Goal: Task Accomplishment & Management: Use online tool/utility

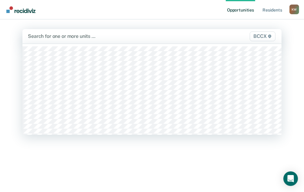
click at [67, 37] on div at bounding box center [114, 36] width 173 height 7
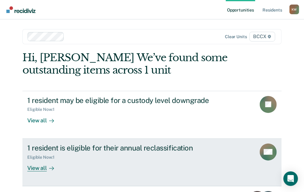
click at [35, 169] on div "View all" at bounding box center [44, 165] width 34 height 12
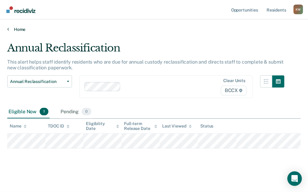
click at [18, 30] on link "Home" at bounding box center [154, 29] width 294 height 5
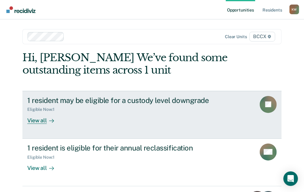
click at [41, 119] on div "View all" at bounding box center [44, 118] width 34 height 12
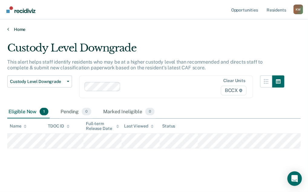
click at [8, 29] on icon at bounding box center [8, 29] width 2 height 5
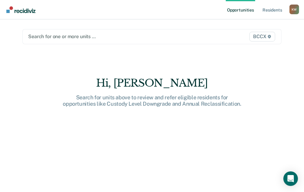
click at [57, 36] on div at bounding box center [114, 36] width 172 height 7
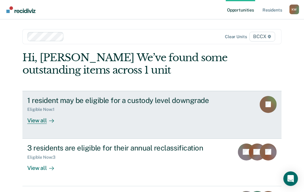
click at [30, 121] on div "View all" at bounding box center [44, 118] width 34 height 12
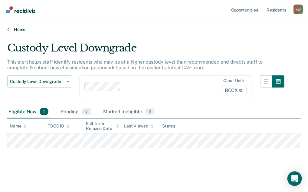
click at [16, 28] on link "Home" at bounding box center [154, 29] width 294 height 5
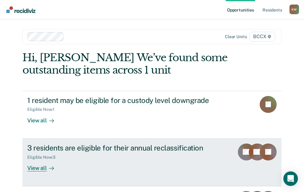
click at [39, 168] on div "View all" at bounding box center [44, 165] width 34 height 12
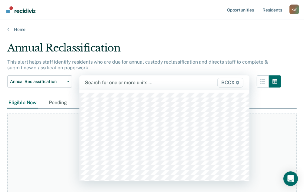
click at [98, 83] on div at bounding box center [140, 82] width 111 height 7
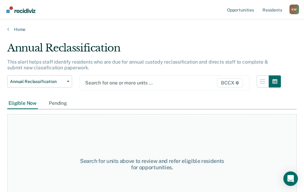
click at [99, 81] on div at bounding box center [140, 82] width 110 height 7
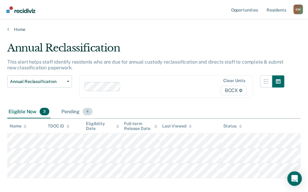
click at [71, 111] on div "Pending 4" at bounding box center [76, 111] width 33 height 13
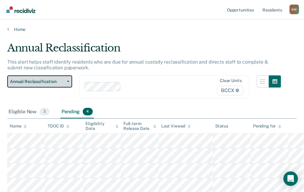
click at [66, 81] on span "button" at bounding box center [66, 81] width 5 height 1
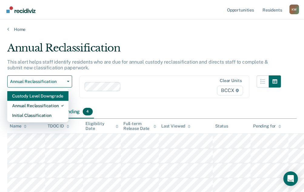
click at [57, 95] on div "Custody Level Downgrade" at bounding box center [37, 96] width 51 height 10
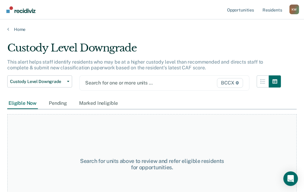
click at [107, 83] on div at bounding box center [140, 82] width 110 height 7
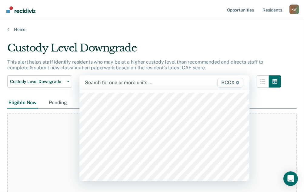
click at [94, 81] on div at bounding box center [140, 82] width 111 height 7
click at [105, 82] on div at bounding box center [140, 82] width 111 height 7
